Goal: Information Seeking & Learning: Learn about a topic

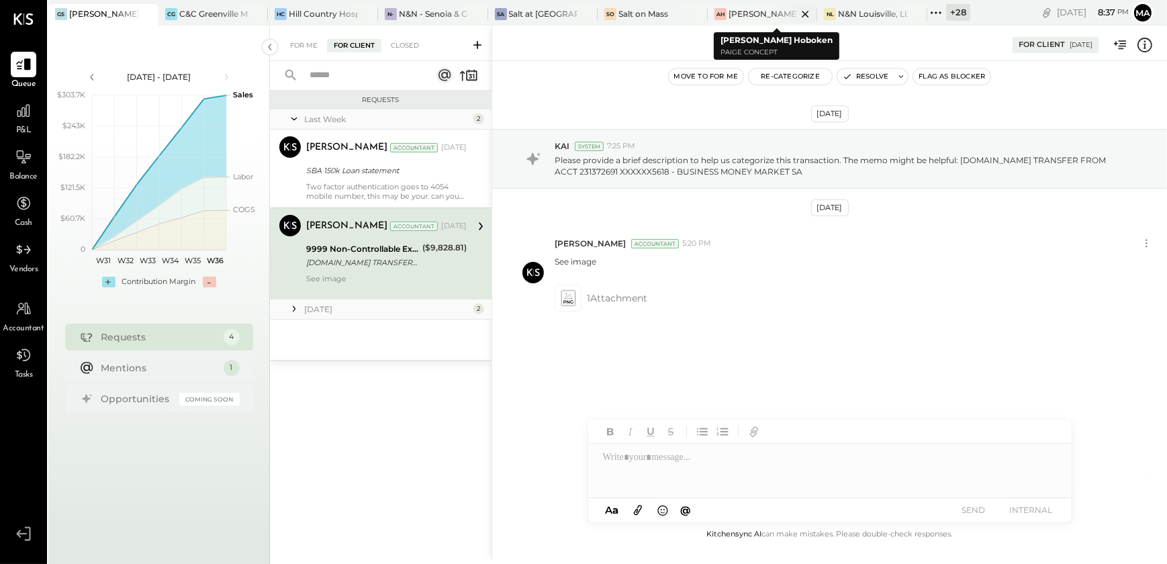
click at [735, 15] on div "[PERSON_NAME] Hoboken" at bounding box center [763, 13] width 69 height 11
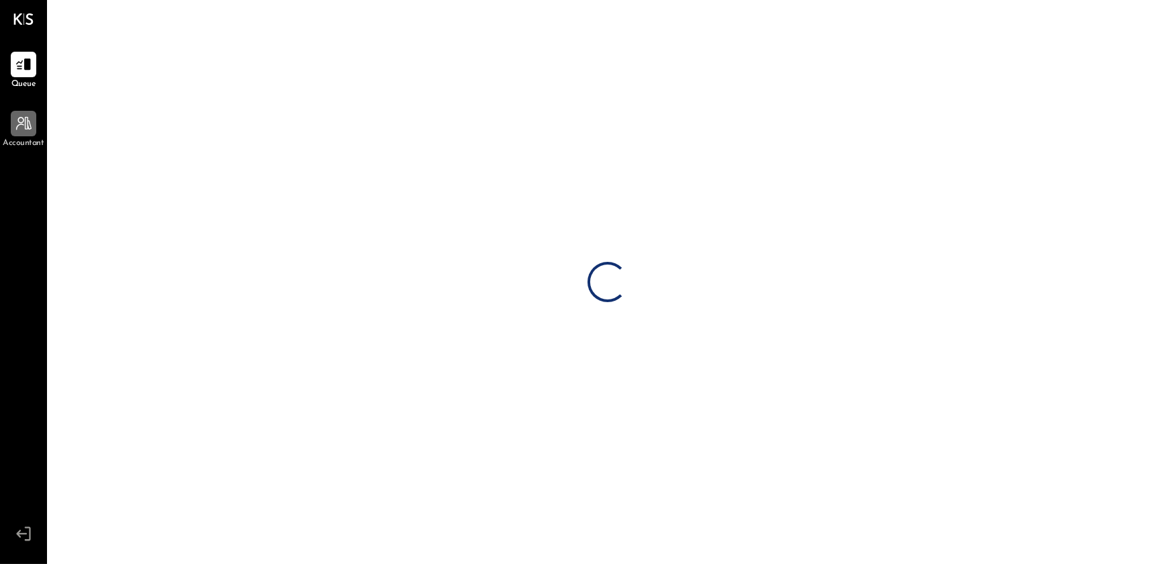
click at [24, 130] on icon at bounding box center [23, 123] width 17 height 17
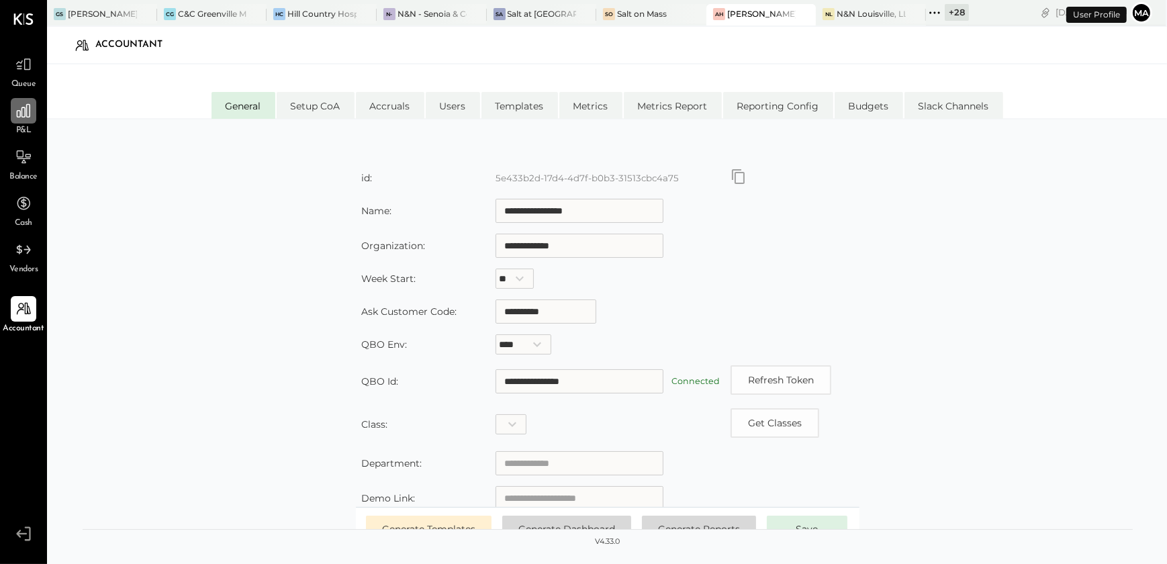
click at [23, 107] on icon at bounding box center [23, 110] width 13 height 13
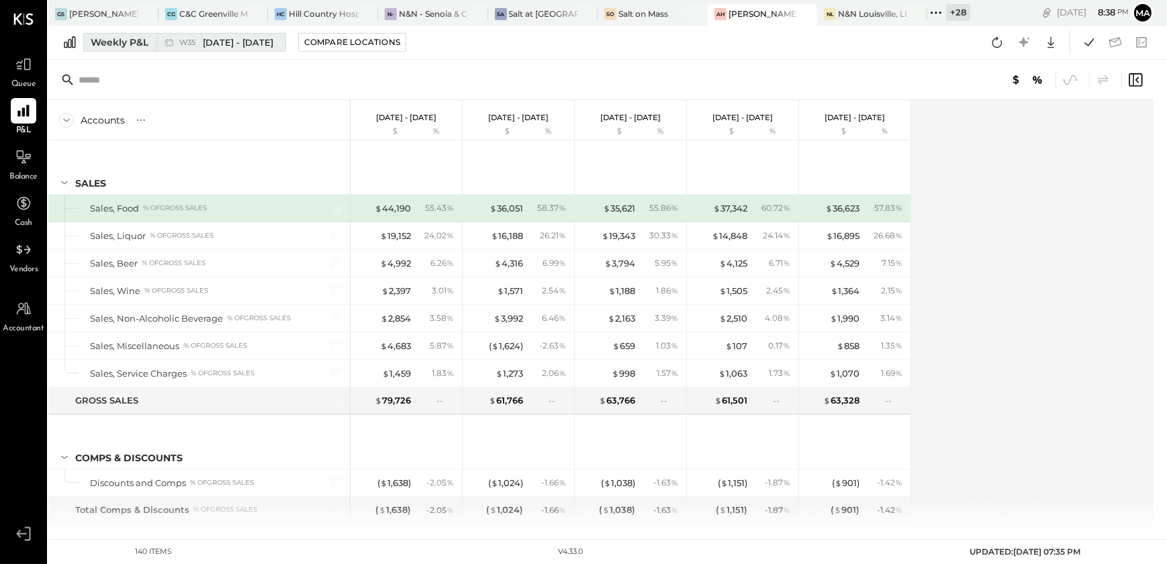
click at [117, 41] on div "Weekly P&L" at bounding box center [120, 42] width 58 height 13
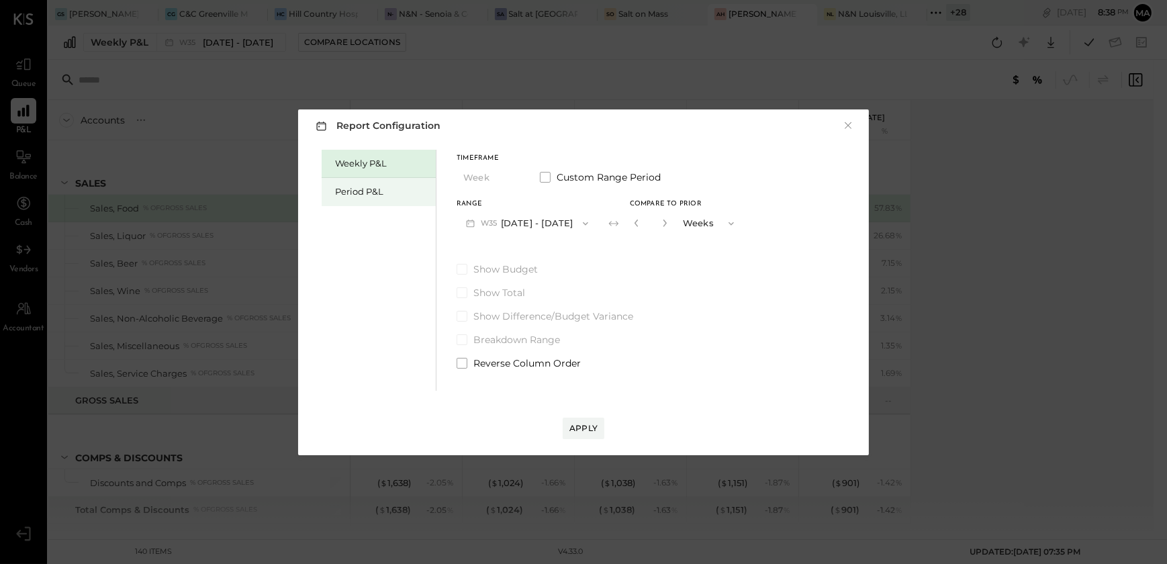
click at [390, 191] on div "Period P&L" at bounding box center [382, 191] width 94 height 13
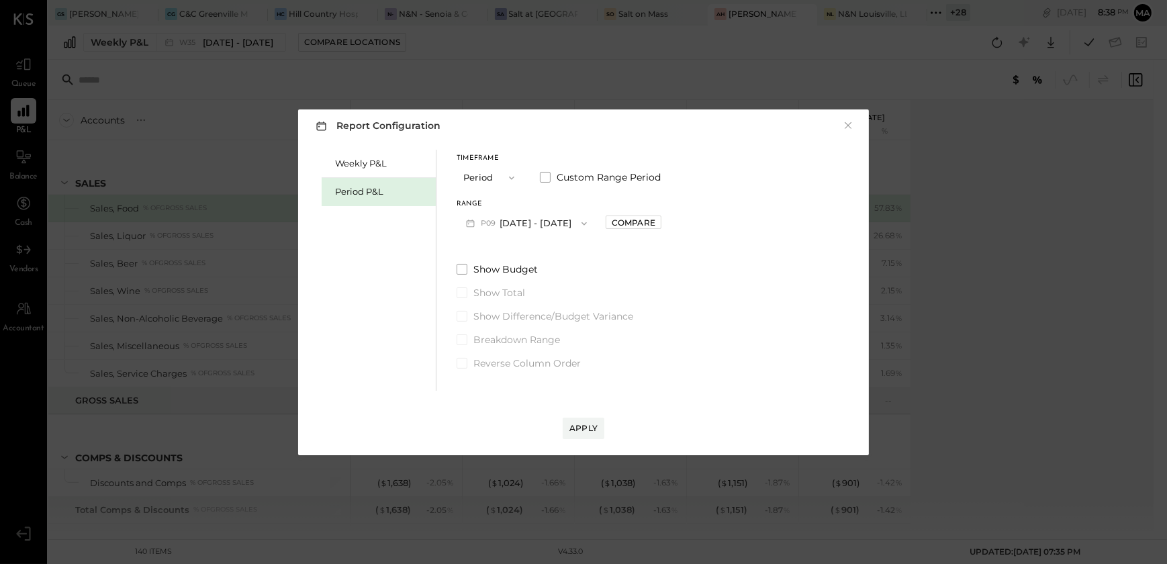
click at [571, 220] on button "P09 [DATE] - [DATE]" at bounding box center [527, 223] width 140 height 25
click at [574, 255] on div "P08 [DATE] - [DATE]" at bounding box center [533, 254] width 153 height 28
click at [592, 422] on div "Apply" at bounding box center [584, 427] width 28 height 11
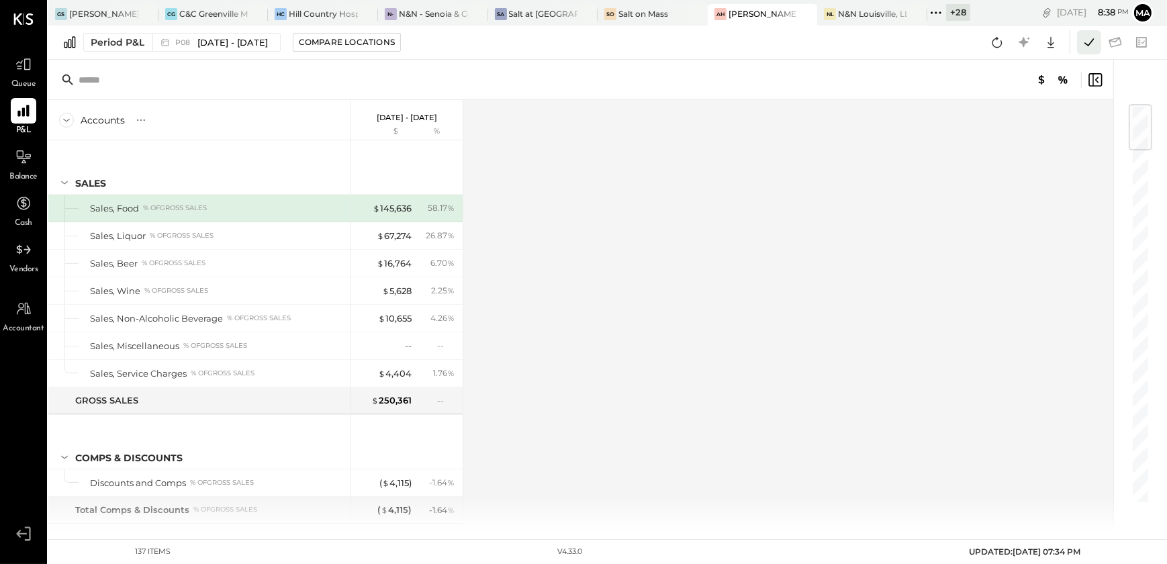
click at [1097, 42] on button at bounding box center [1089, 42] width 24 height 24
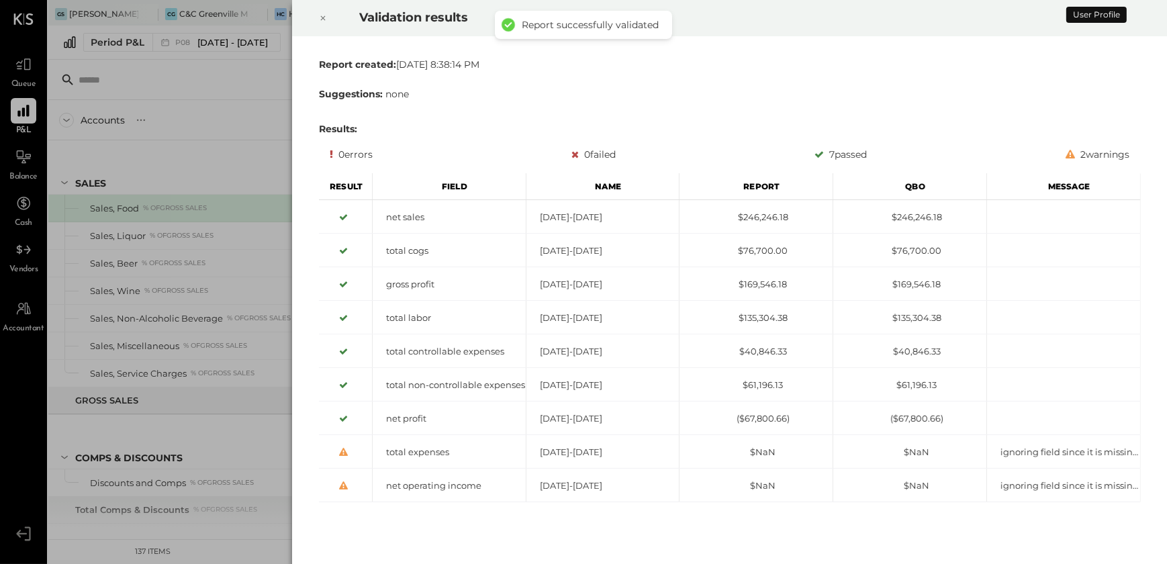
click at [315, 15] on div at bounding box center [323, 18] width 30 height 38
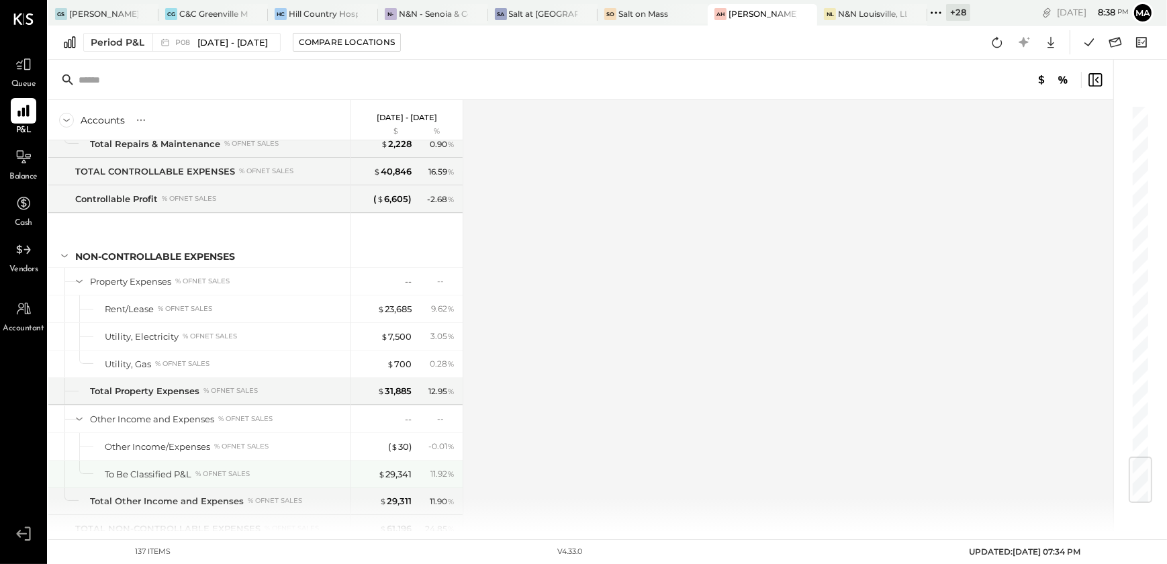
scroll to position [2989, 0]
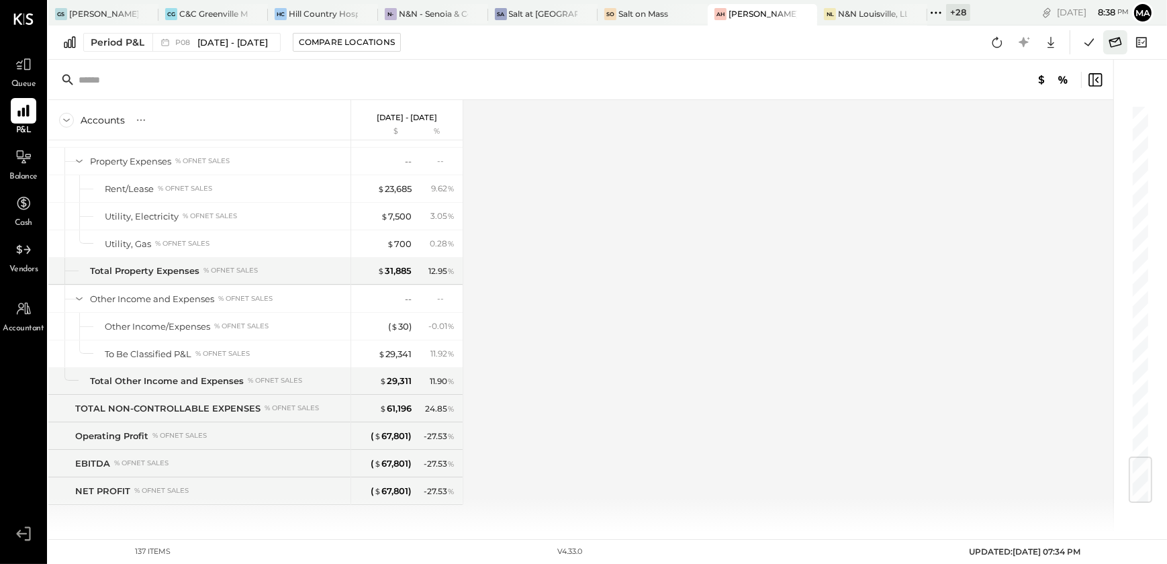
click at [1110, 37] on icon at bounding box center [1115, 42] width 17 height 17
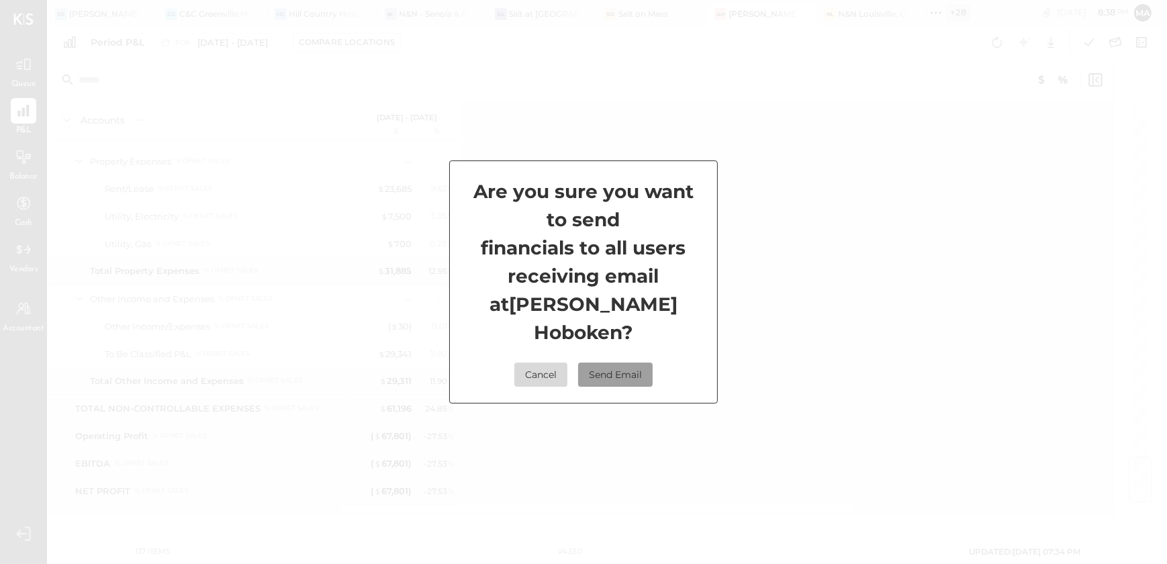
click at [606, 363] on button "Send Email" at bounding box center [615, 375] width 75 height 24
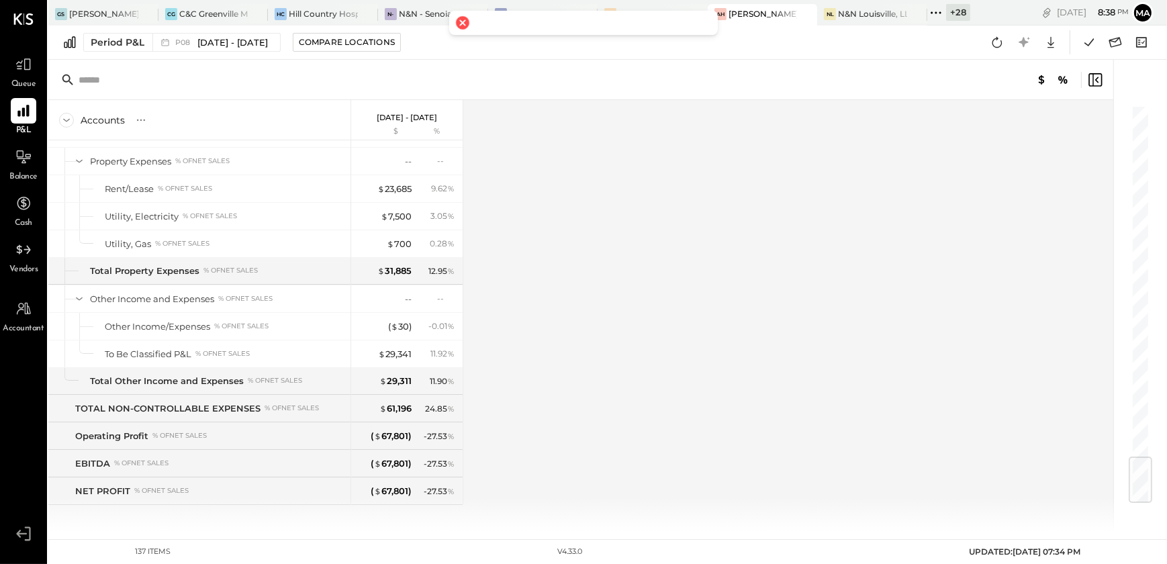
click at [21, 172] on span "Balance" at bounding box center [23, 177] width 28 height 12
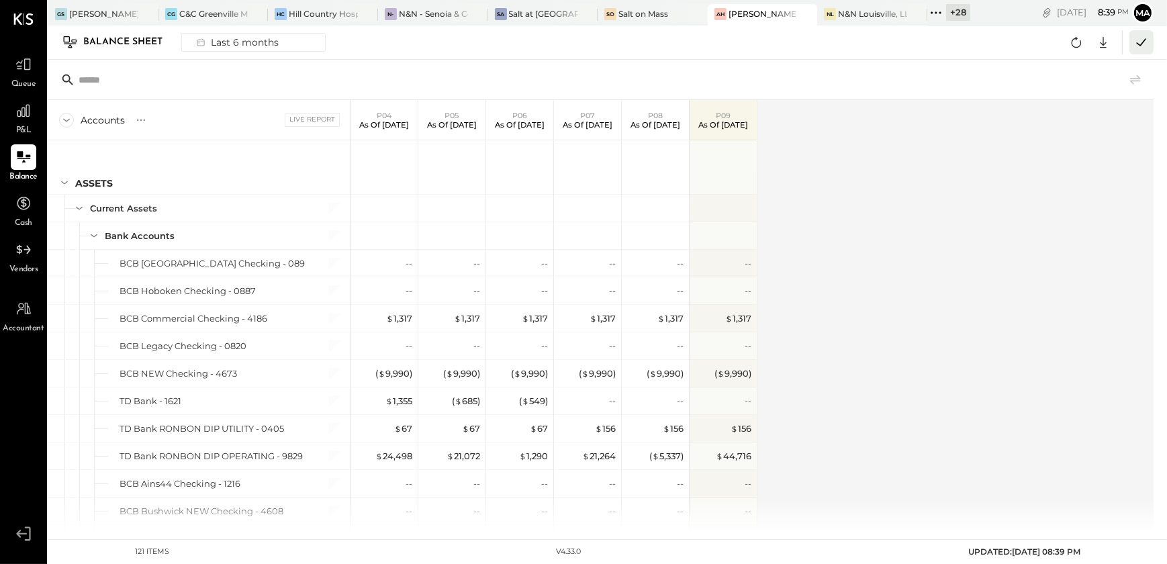
click at [1135, 43] on icon at bounding box center [1141, 42] width 17 height 17
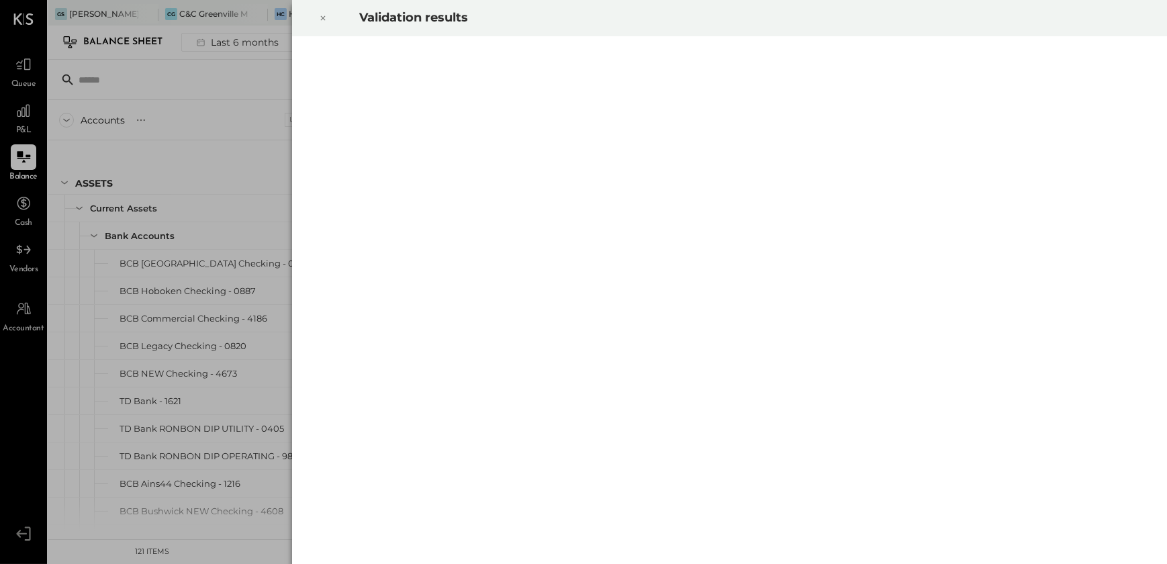
click at [324, 19] on icon at bounding box center [323, 18] width 8 height 16
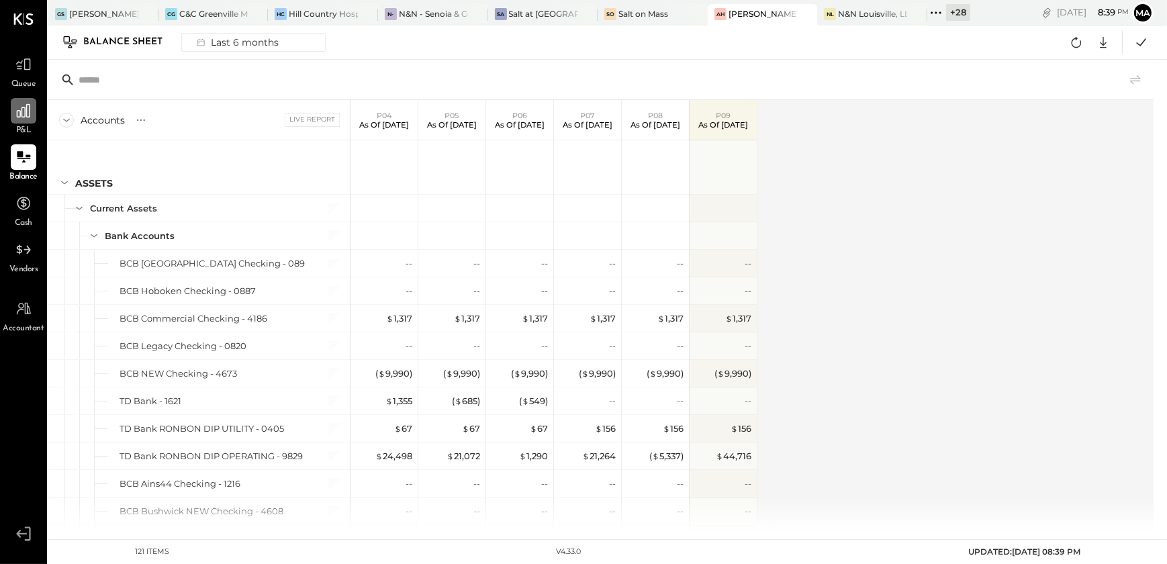
click at [19, 121] on div at bounding box center [24, 111] width 26 height 26
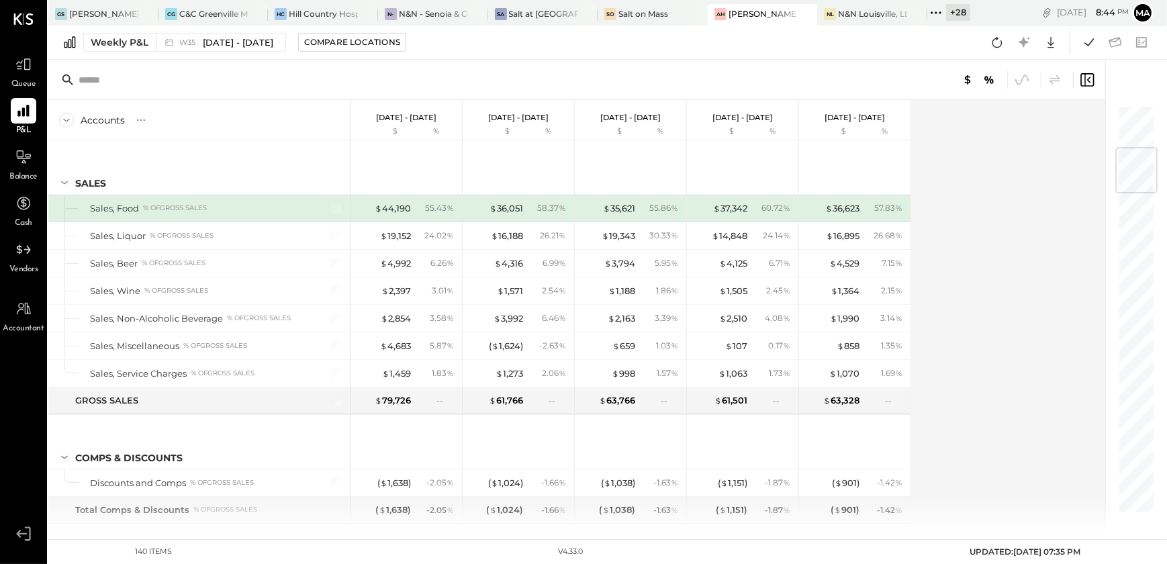
scroll to position [366, 0]
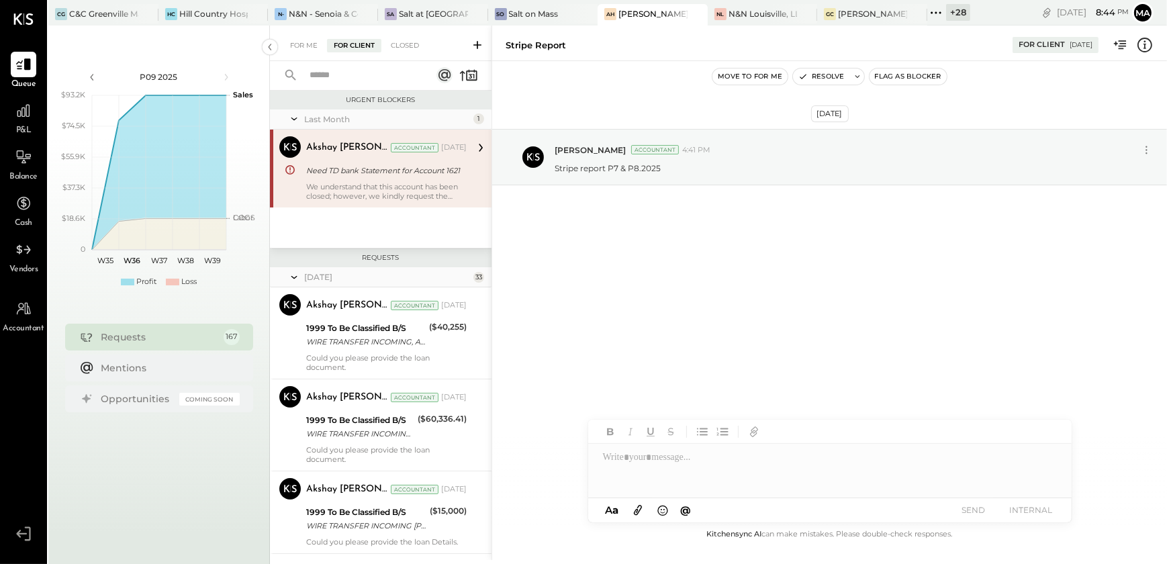
scroll to position [15058, 0]
